Goal: Task Accomplishment & Management: Manage account settings

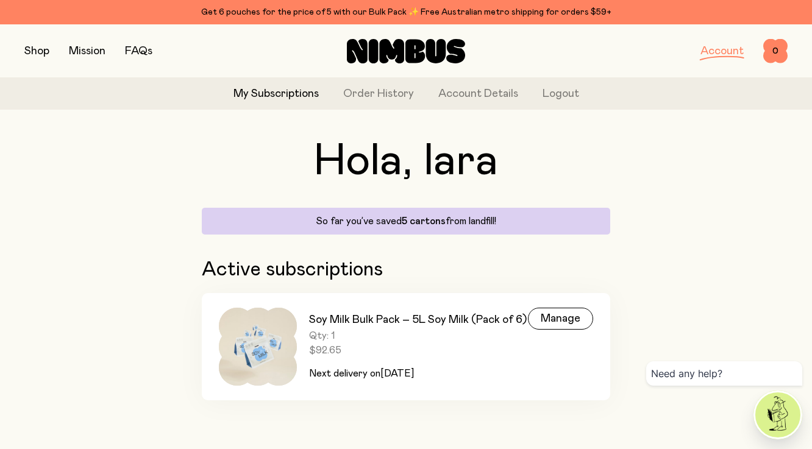
scroll to position [34, 0]
click at [559, 318] on div "Manage" at bounding box center [560, 319] width 65 height 22
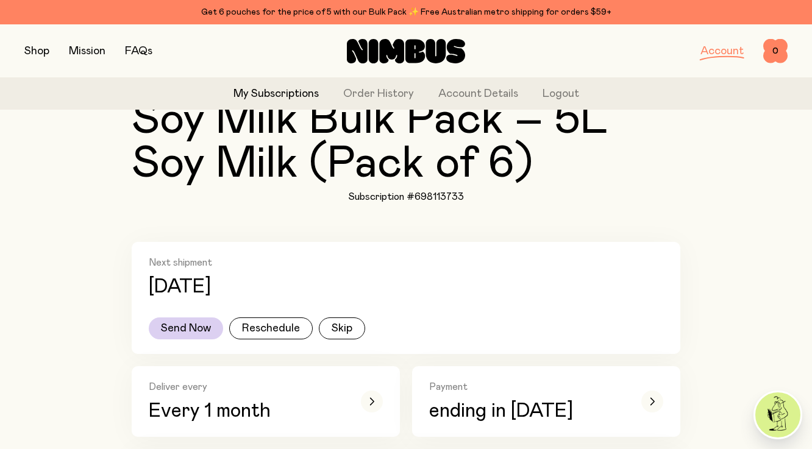
scroll to position [115, 0]
click at [271, 329] on button "Reschedule" at bounding box center [270, 328] width 83 height 22
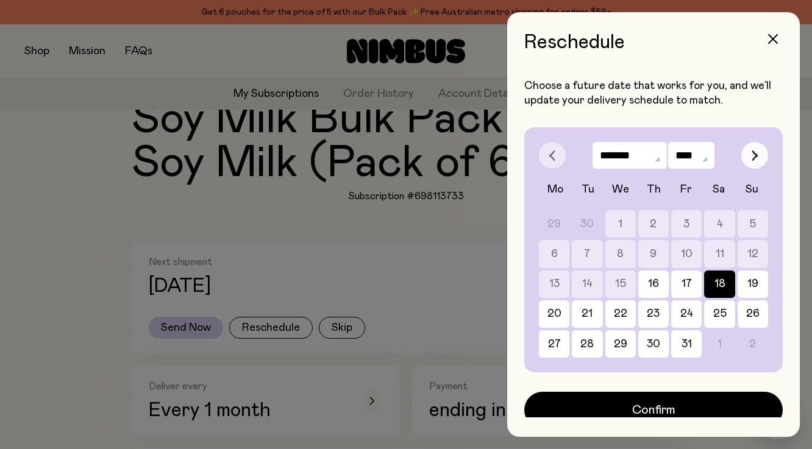
click at [751, 156] on icon "button" at bounding box center [754, 155] width 7 height 11
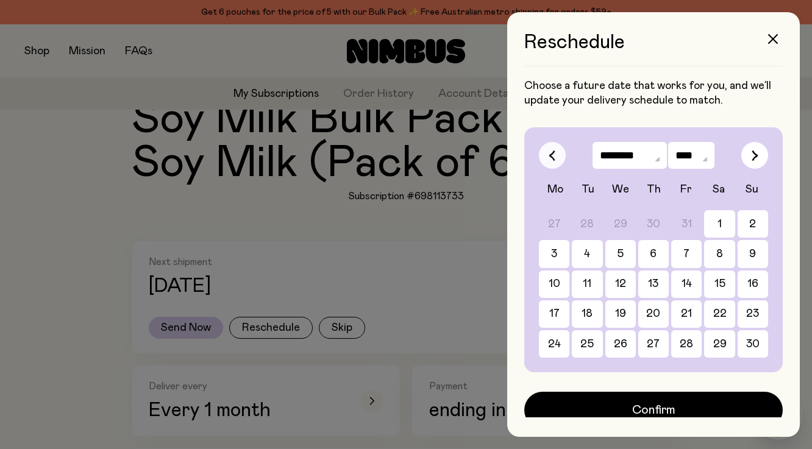
click at [553, 158] on icon "button" at bounding box center [552, 156] width 5 height 10
select select "*"
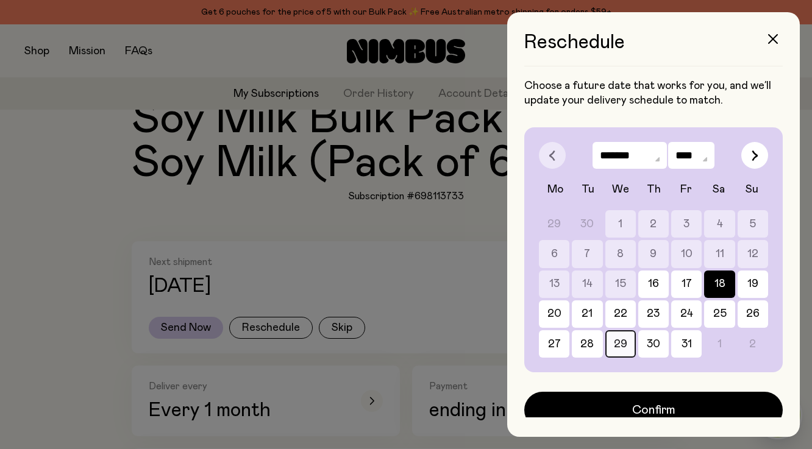
click at [632, 350] on button "29" at bounding box center [620, 343] width 30 height 27
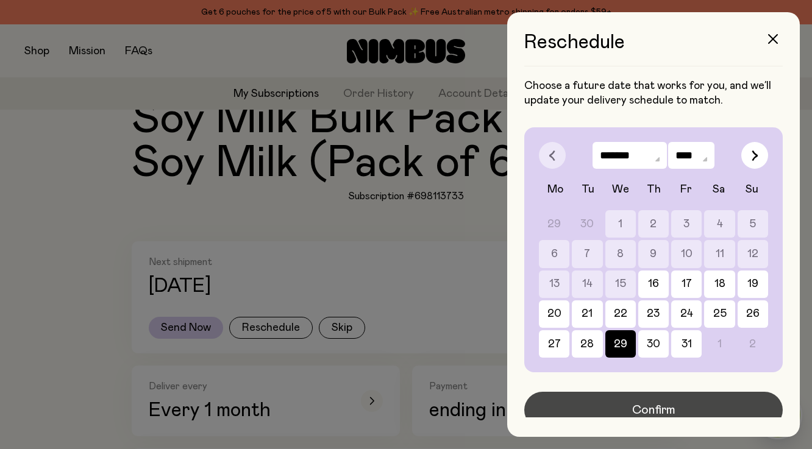
click at [670, 406] on span "Confirm" at bounding box center [653, 410] width 43 height 17
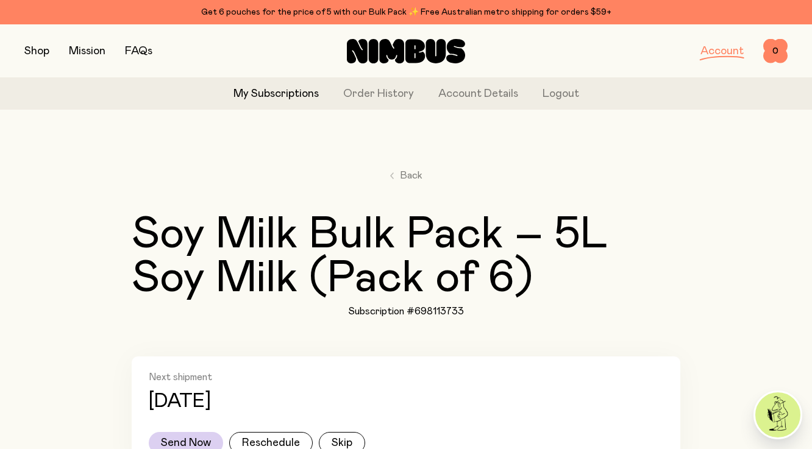
click at [50, 50] on div "Shop Mission FAQs" at bounding box center [151, 51] width 254 height 17
click at [37, 51] on button "button" at bounding box center [36, 51] width 25 height 17
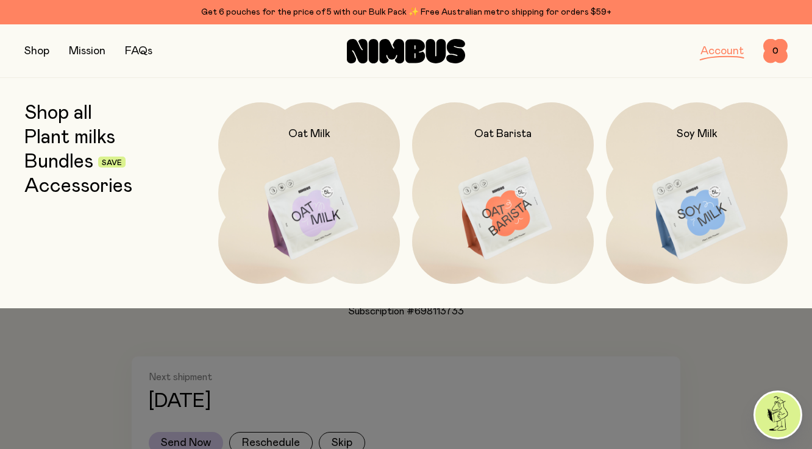
click at [63, 108] on link "Shop all" at bounding box center [58, 113] width 68 height 22
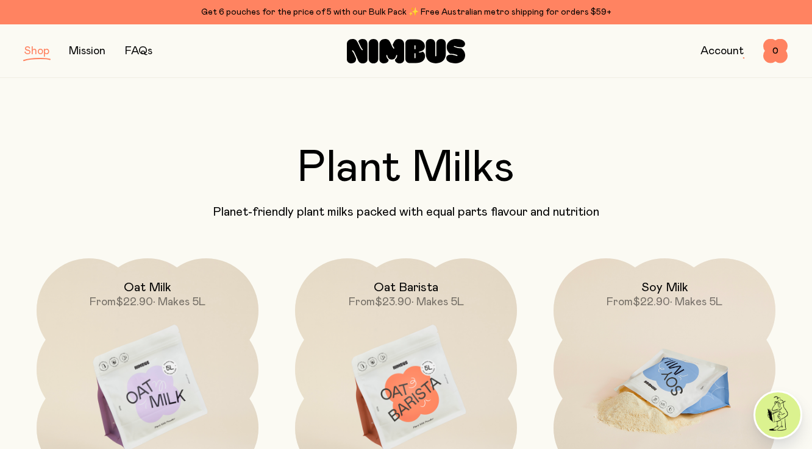
click at [683, 375] on img at bounding box center [664, 388] width 222 height 261
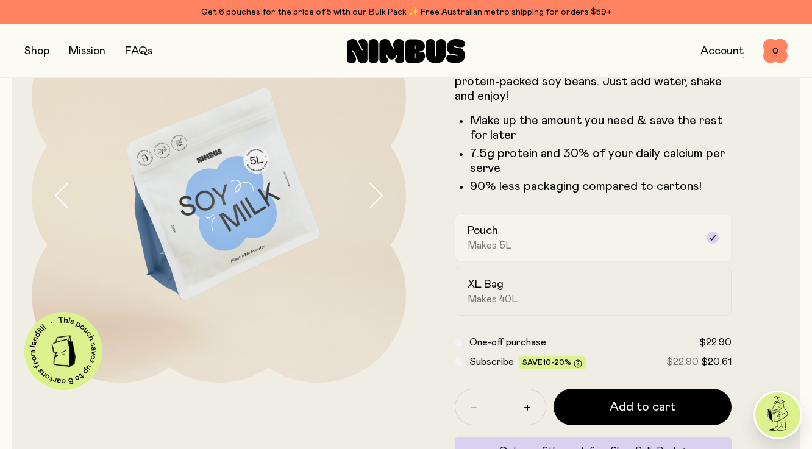
scroll to position [105, 0]
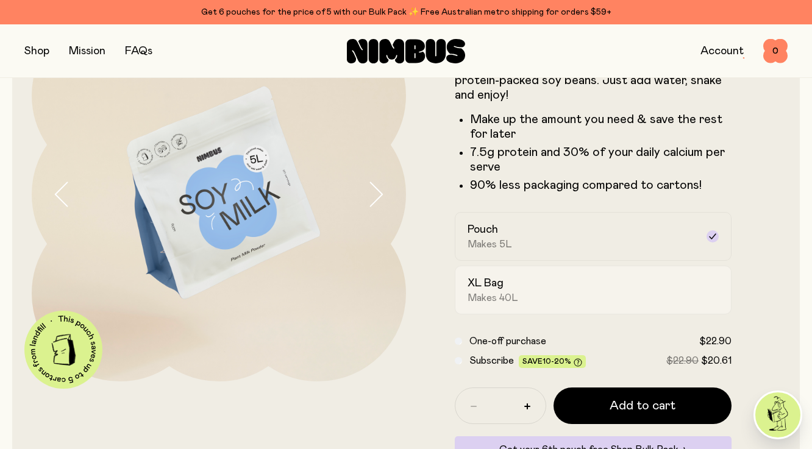
click at [662, 293] on div "XL Bag Makes 40L" at bounding box center [581, 290] width 229 height 28
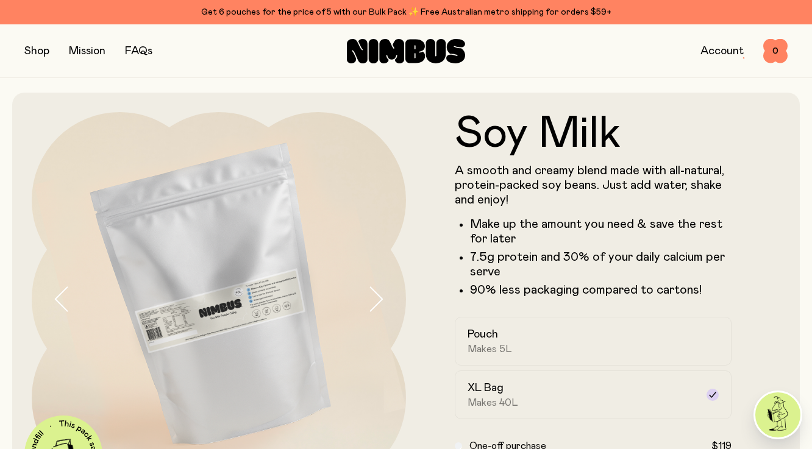
scroll to position [0, 0]
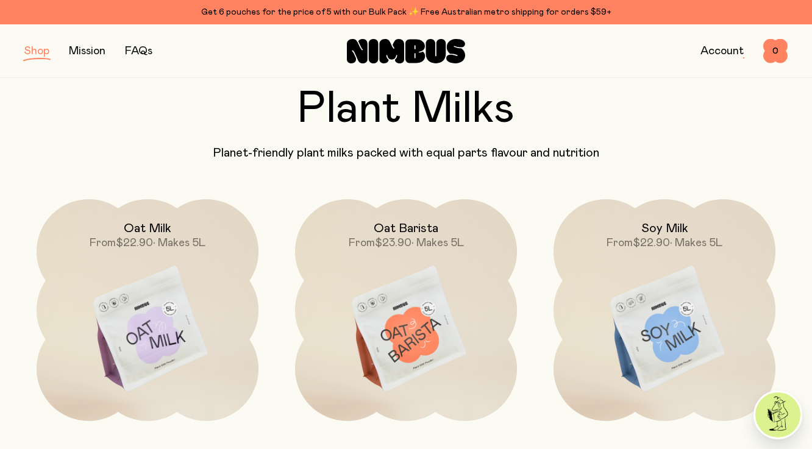
scroll to position [109, 0]
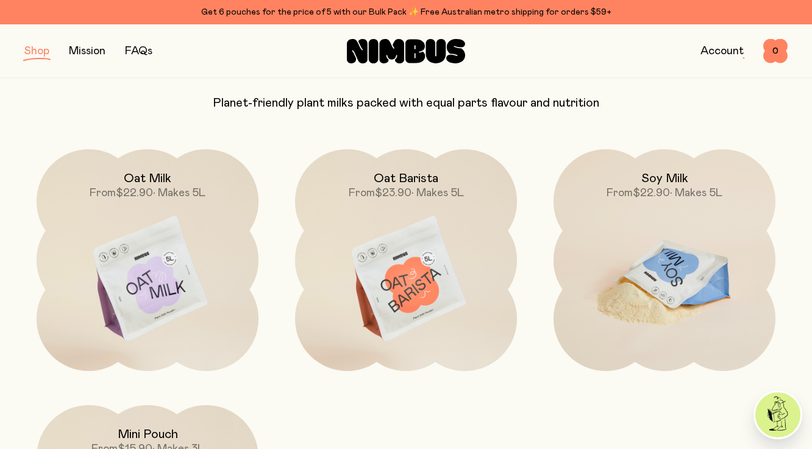
click at [675, 294] on img at bounding box center [664, 279] width 222 height 261
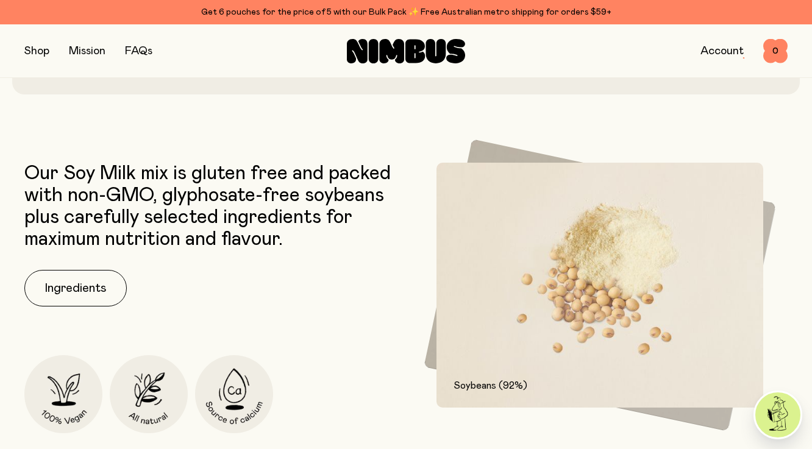
scroll to position [364, 0]
